Goal: Transaction & Acquisition: Purchase product/service

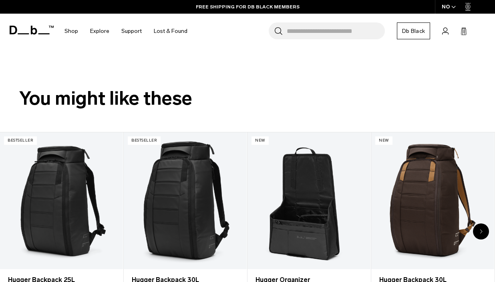
scroll to position [257, 0]
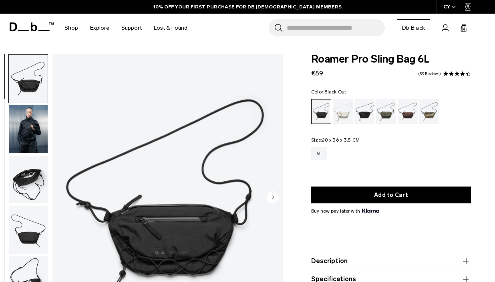
click at [16, 182] on img "button" at bounding box center [28, 179] width 39 height 48
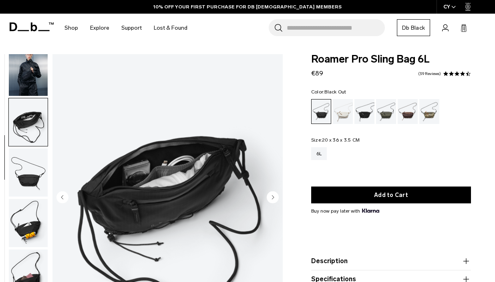
scroll to position [63, 0]
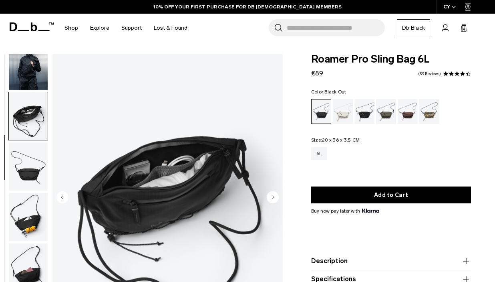
click at [36, 220] on img "button" at bounding box center [28, 217] width 39 height 48
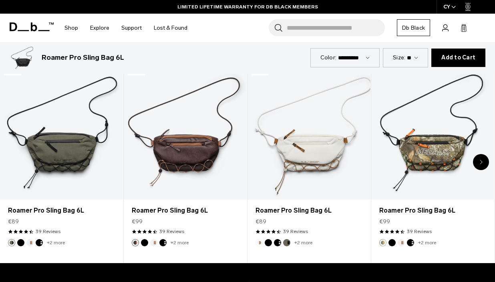
scroll to position [351, 0]
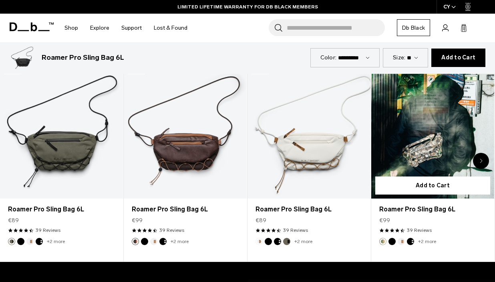
click at [434, 149] on link "Roamer Pro Sling Bag 6L" at bounding box center [432, 130] width 123 height 137
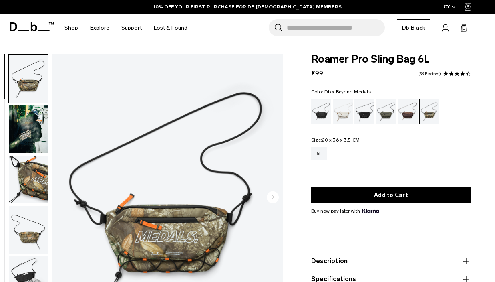
click at [34, 125] on img "button" at bounding box center [28, 129] width 39 height 48
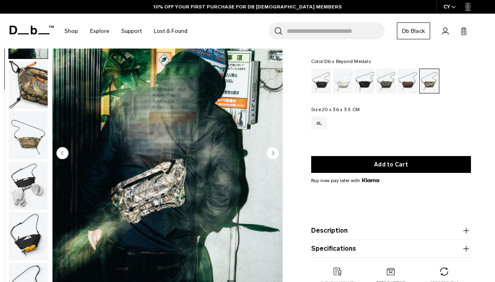
scroll to position [45, 0]
